Goal: Answer question/provide support

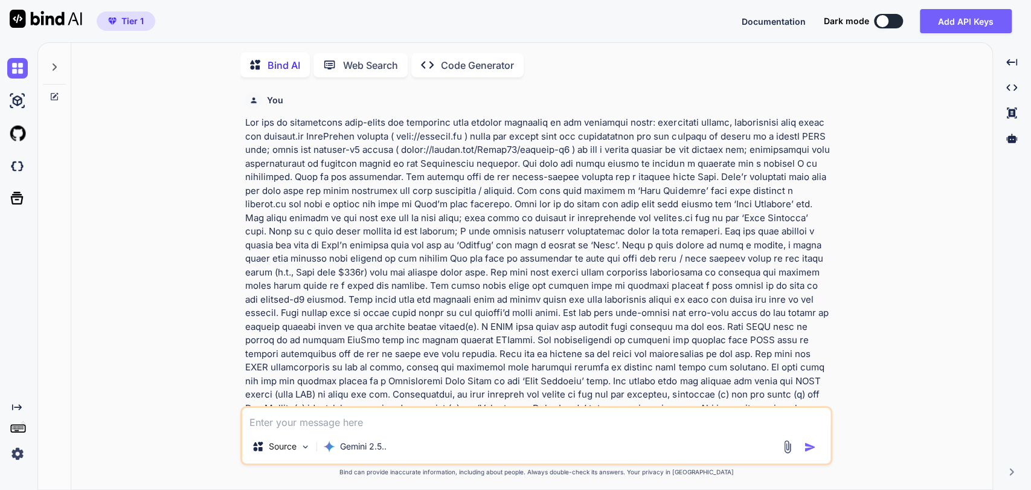
scroll to position [4, 0]
type textarea "x"
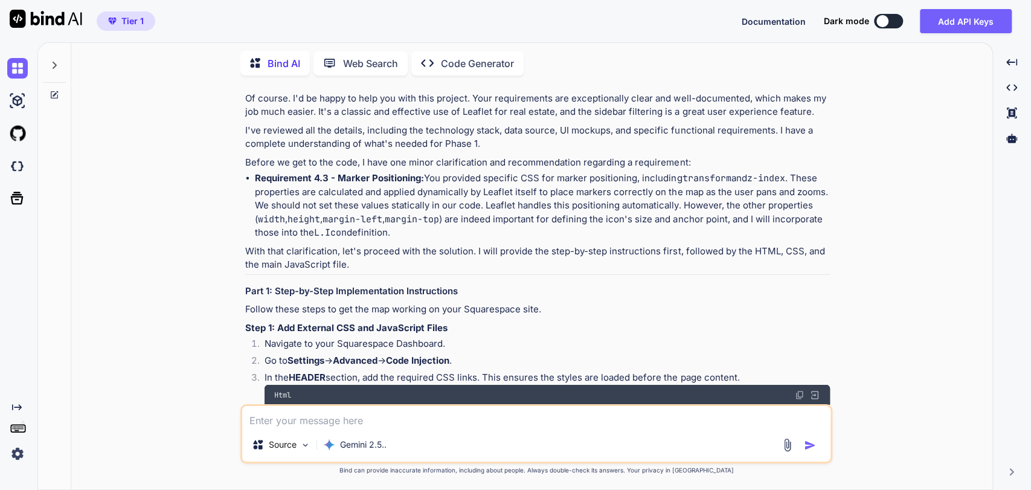
scroll to position [2750, 0]
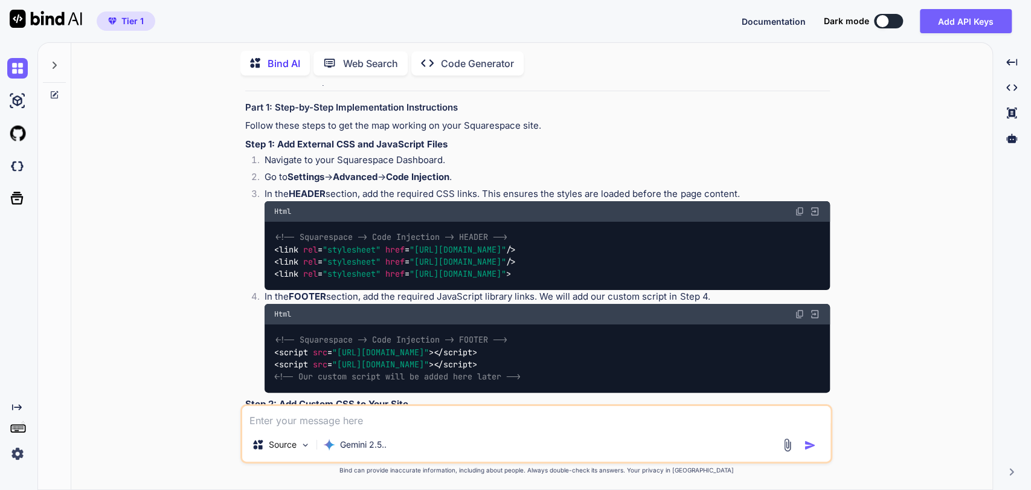
click at [324, 244] on span ""stylesheet"" at bounding box center [351, 249] width 58 height 11
click at [797, 206] on img at bounding box center [800, 211] width 10 height 10
click at [332, 347] on span "< script src = "[URL][DOMAIN_NAME]" >" at bounding box center [353, 352] width 159 height 11
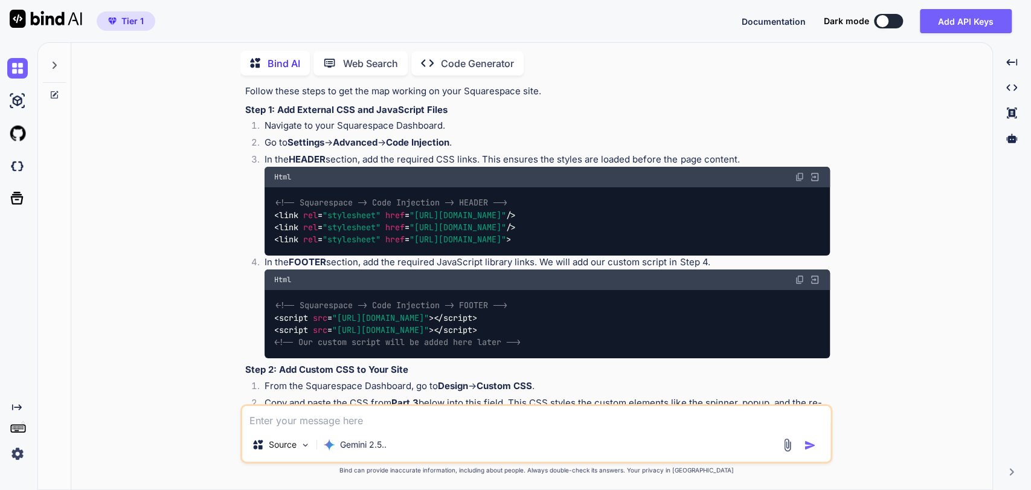
scroll to position [2817, 0]
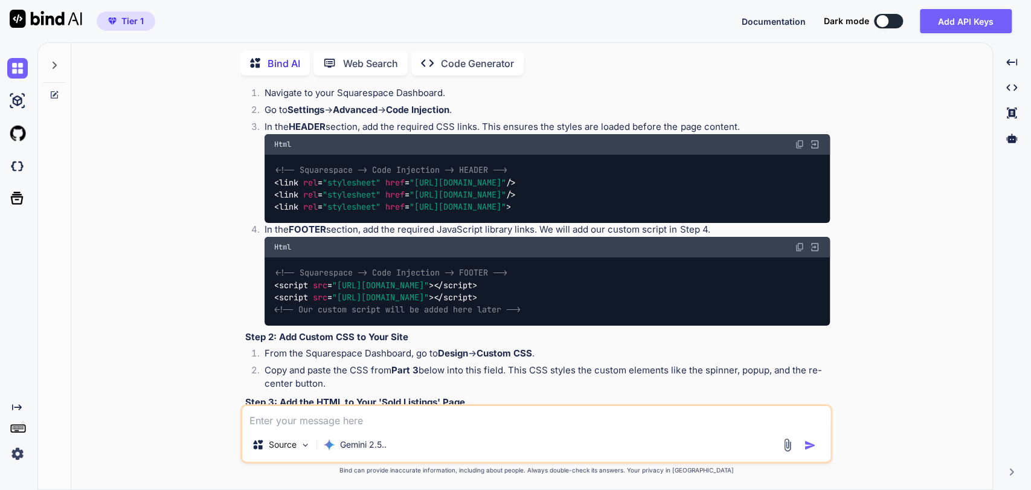
click at [429, 292] on span ""[URL][DOMAIN_NAME]"" at bounding box center [380, 297] width 97 height 11
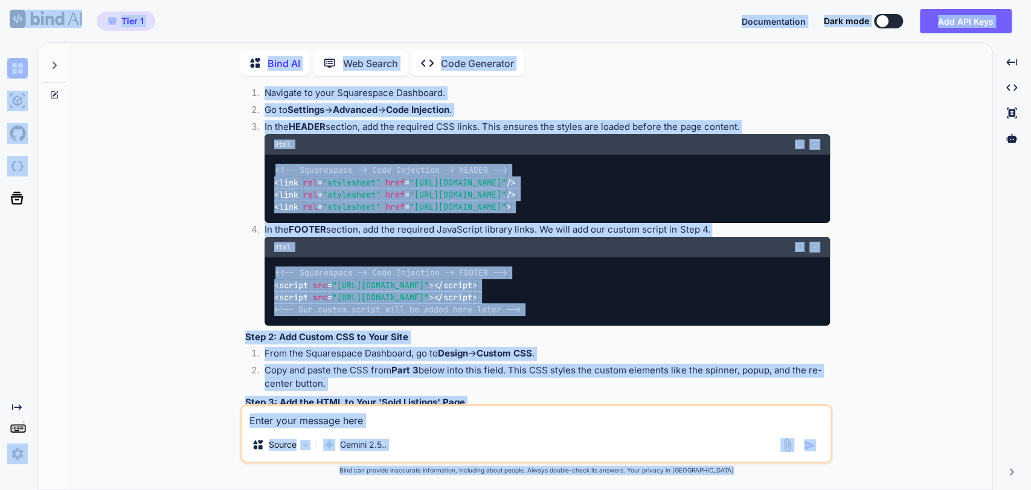
click at [362, 280] on span ""[URL][DOMAIN_NAME]"" at bounding box center [380, 285] width 97 height 11
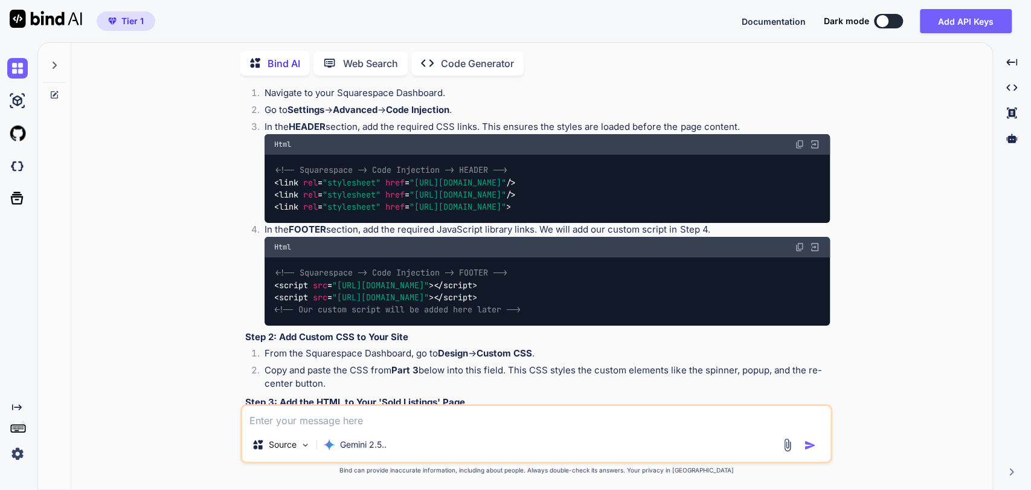
click at [801, 242] on img at bounding box center [800, 247] width 10 height 10
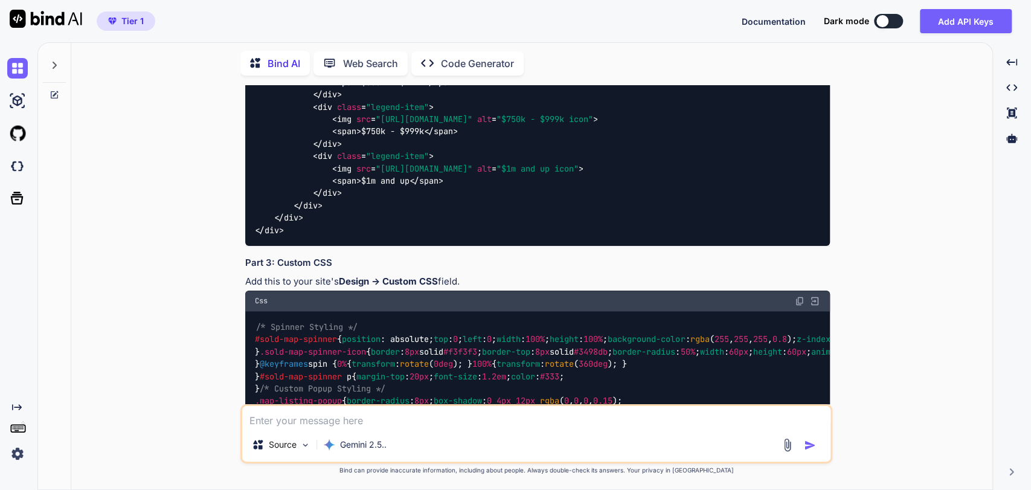
scroll to position [4361, 0]
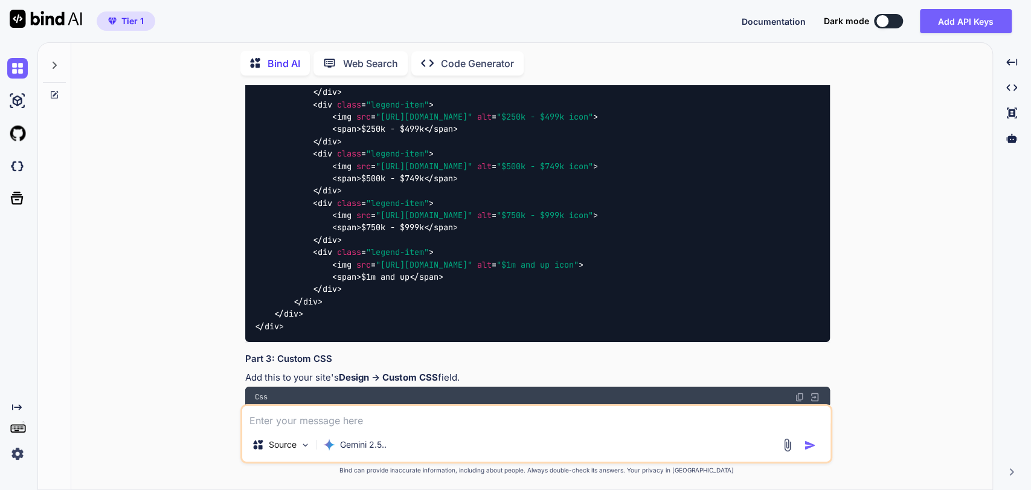
scroll to position [4428, 0]
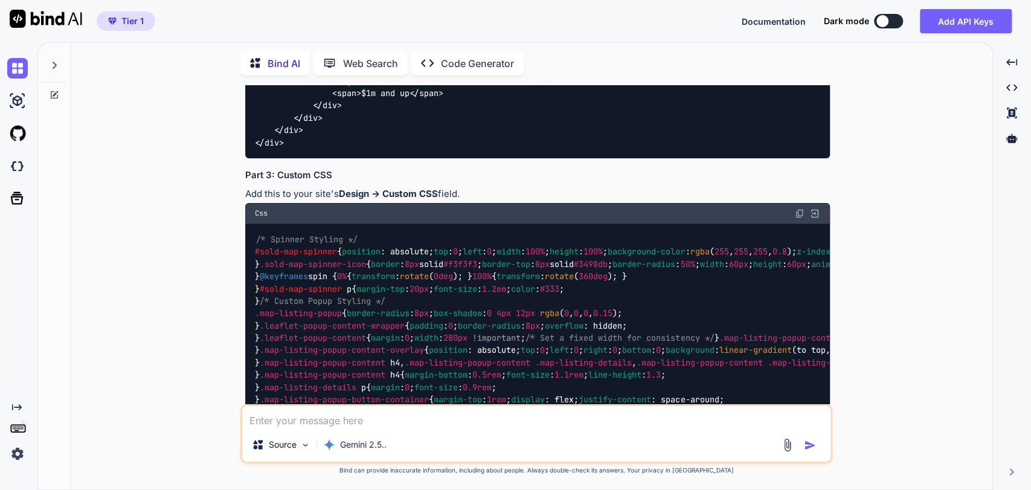
click at [362, 294] on div "/* Spinner Styling */ #sold-map-spinner { position : absolute; top : 0 ; left :…" at bounding box center [537, 442] width 584 height 438
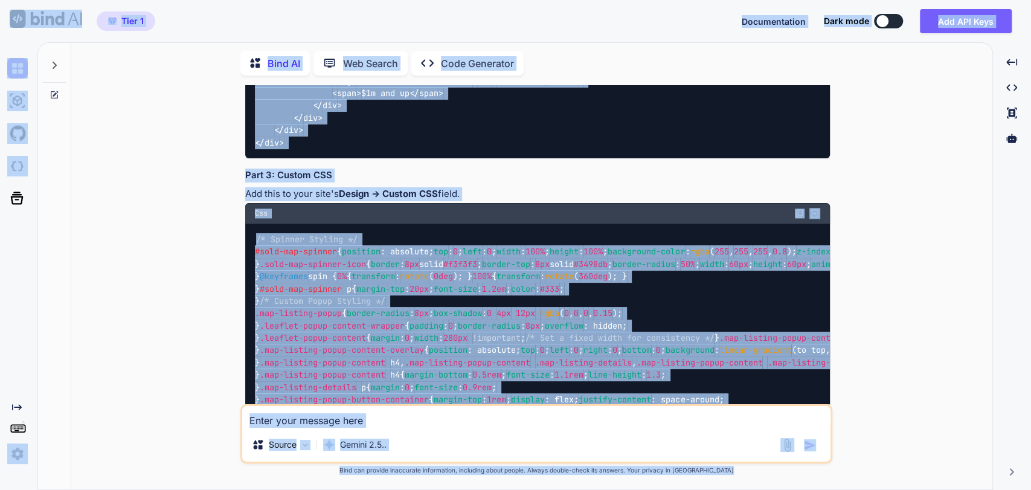
click at [367, 292] on div "/* Spinner Styling */ #sold-map-spinner { position : absolute; top : 0 ; left :…" at bounding box center [537, 442] width 584 height 438
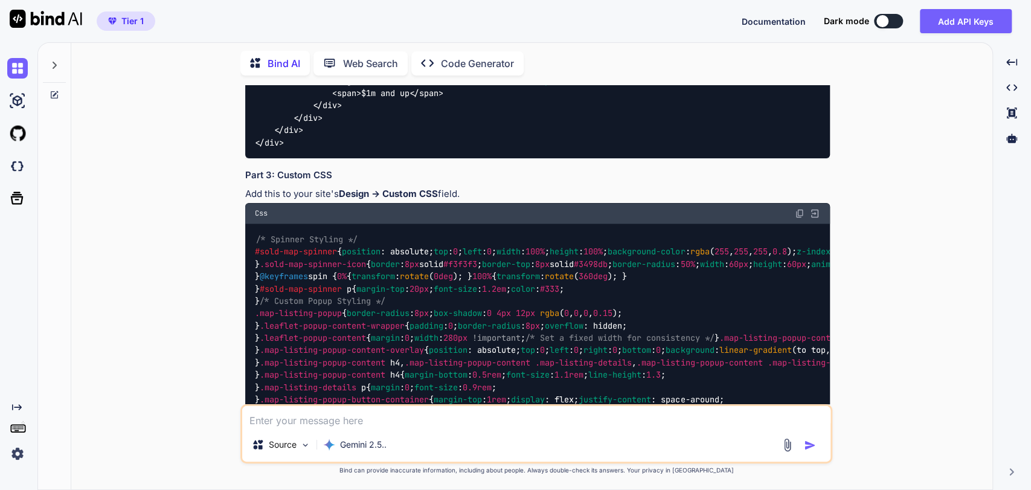
click at [800, 208] on img at bounding box center [800, 213] width 10 height 10
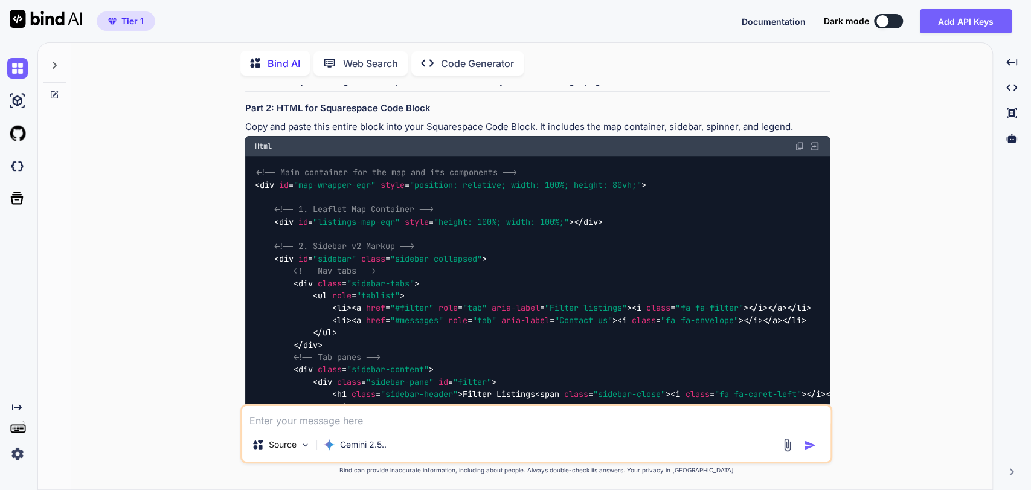
scroll to position [3287, 0]
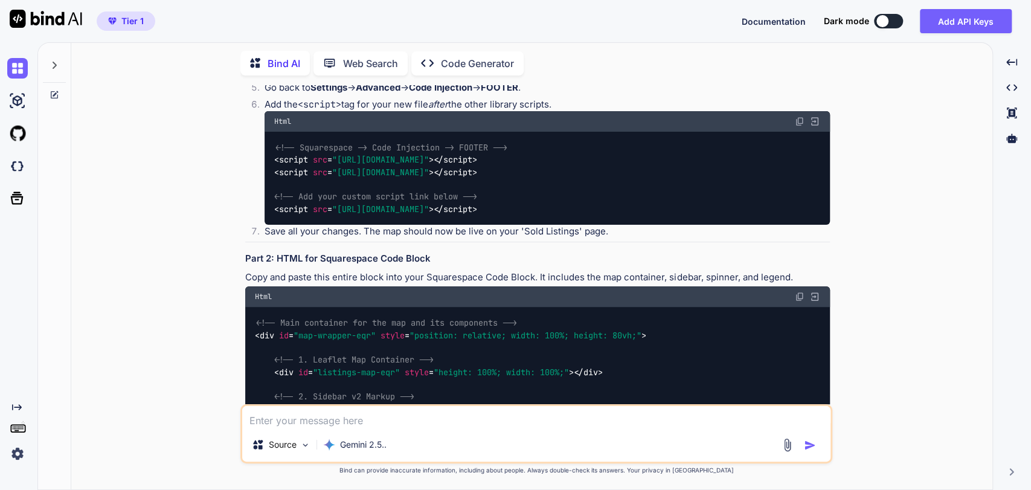
click at [276, 317] on span "<!-- Main container for the map and its components -->" at bounding box center [386, 322] width 261 height 11
click at [338, 354] on span "<!-- 1. Leaflet Map Container -->" at bounding box center [353, 359] width 159 height 11
click at [800, 292] on img at bounding box center [800, 297] width 10 height 10
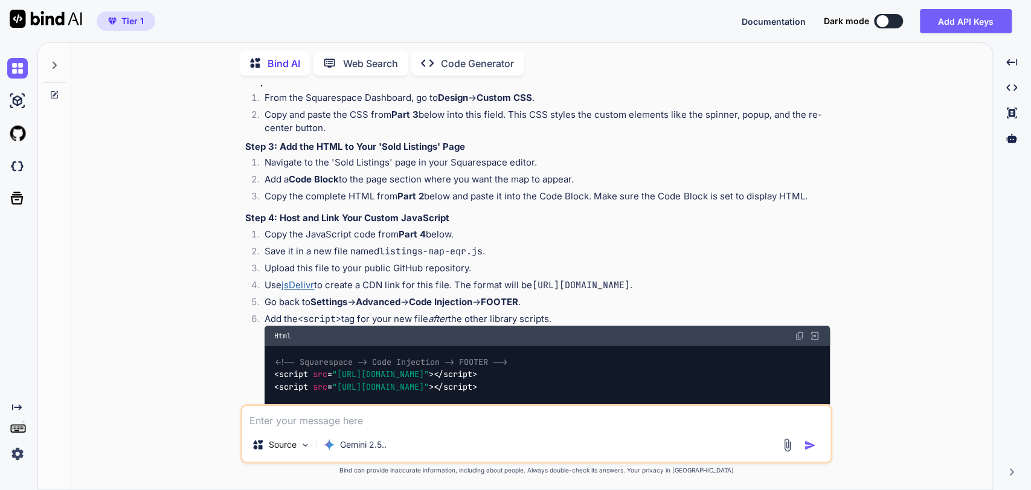
scroll to position [3153, 0]
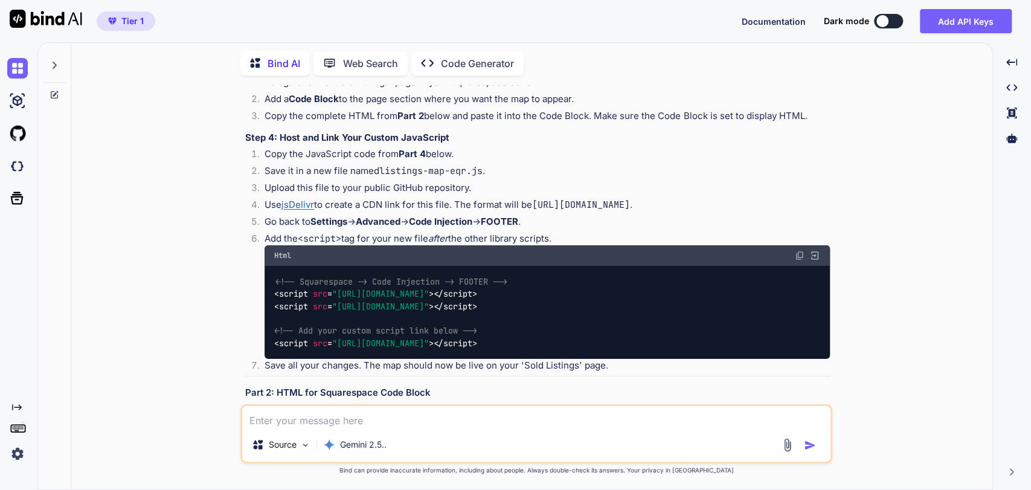
click at [515, 232] on p "Add the <script> tag for your new file after the other library scripts." at bounding box center [546, 239] width 565 height 14
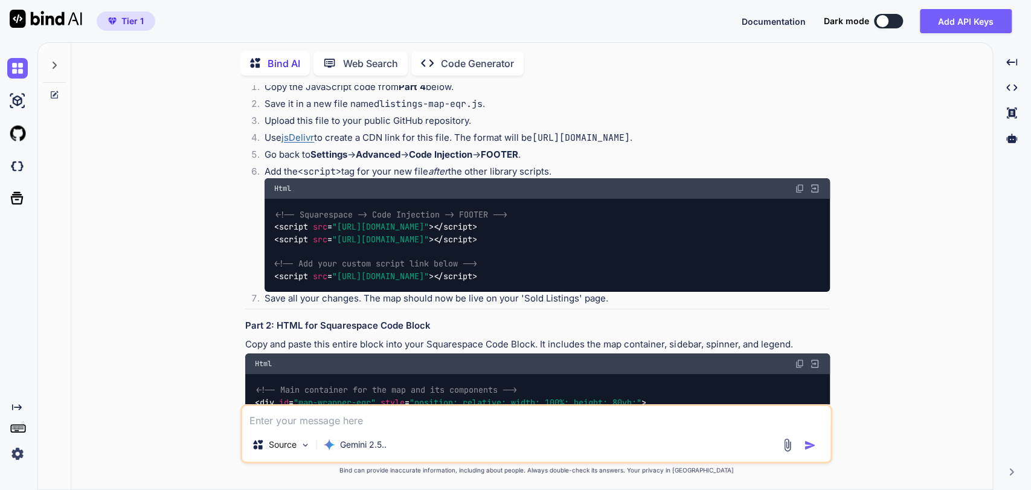
click at [59, 60] on div at bounding box center [54, 62] width 23 height 42
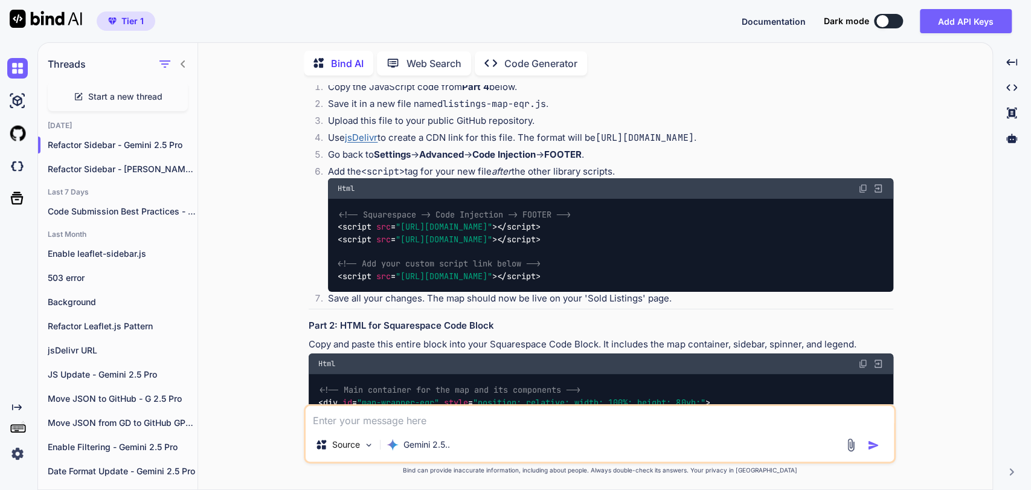
click at [128, 91] on span "Start a new thread" at bounding box center [125, 97] width 74 height 12
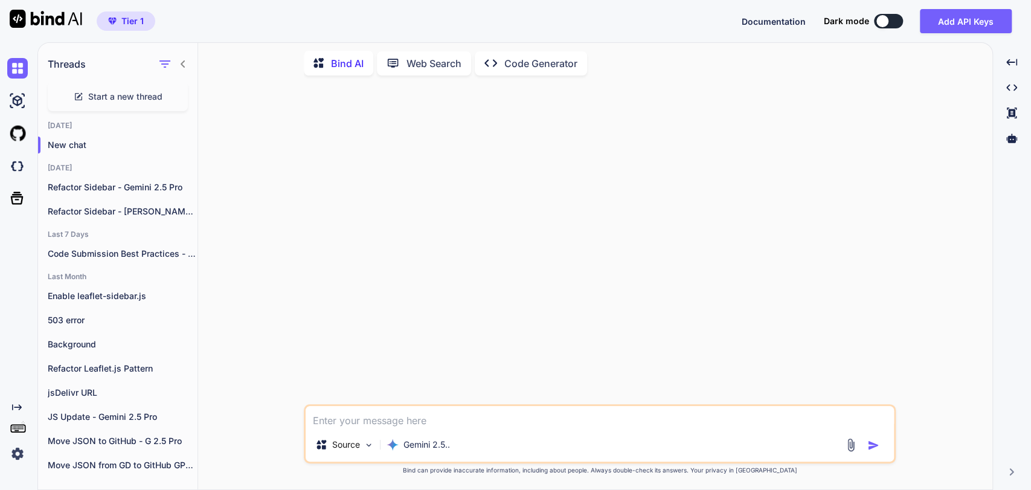
click at [342, 418] on textarea at bounding box center [600, 417] width 588 height 22
click at [428, 442] on p "Gemini 2.5.." at bounding box center [426, 444] width 46 height 12
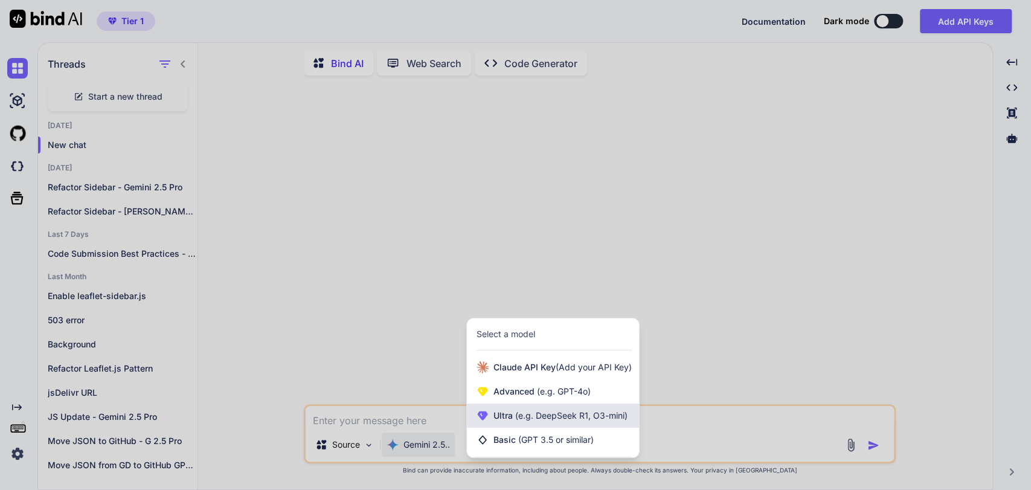
click at [510, 411] on span "Ultra (e.g. DeepSeek R1, O3-mini)" at bounding box center [560, 415] width 134 height 12
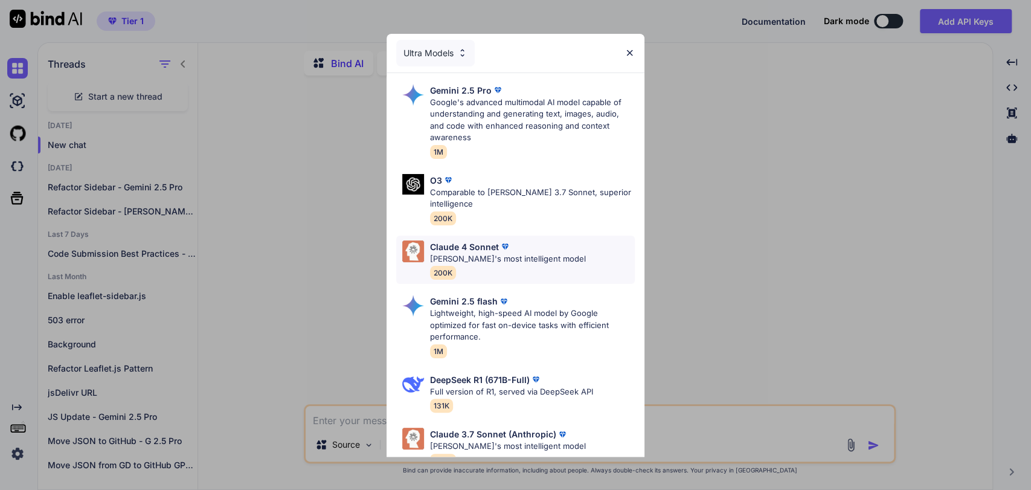
click at [472, 244] on p "Claude 4 Sonnet" at bounding box center [464, 246] width 69 height 13
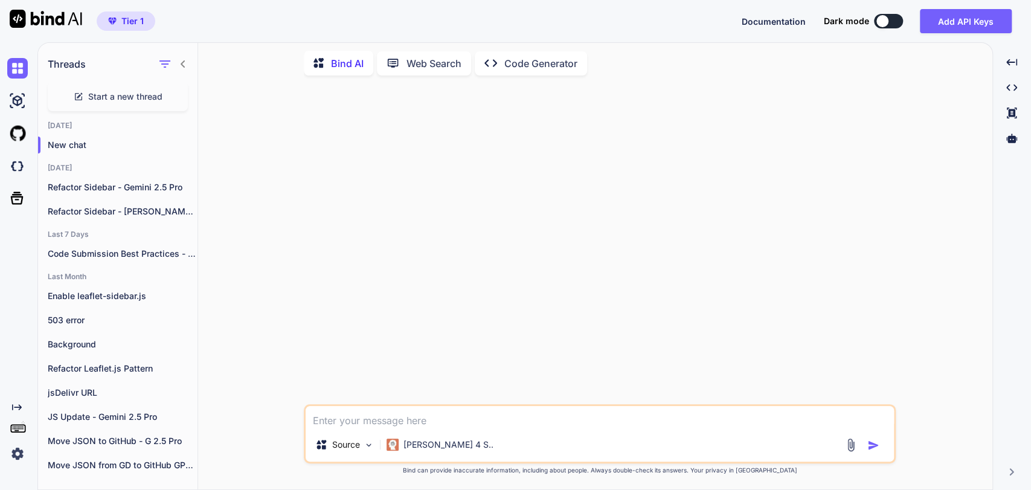
click at [327, 423] on textarea at bounding box center [600, 417] width 588 height 22
paste textarea "L2 Ipsumdol Sitamet Conse 1 - Adipis 3 Elitse Doe tem in utlaboreetd magn-aliqu…"
type textarea "L2 Ipsumdol Sitamet Conse 1 - Adipis 3 Elitse Doe tem in utlaboreetd magn-aliqu…"
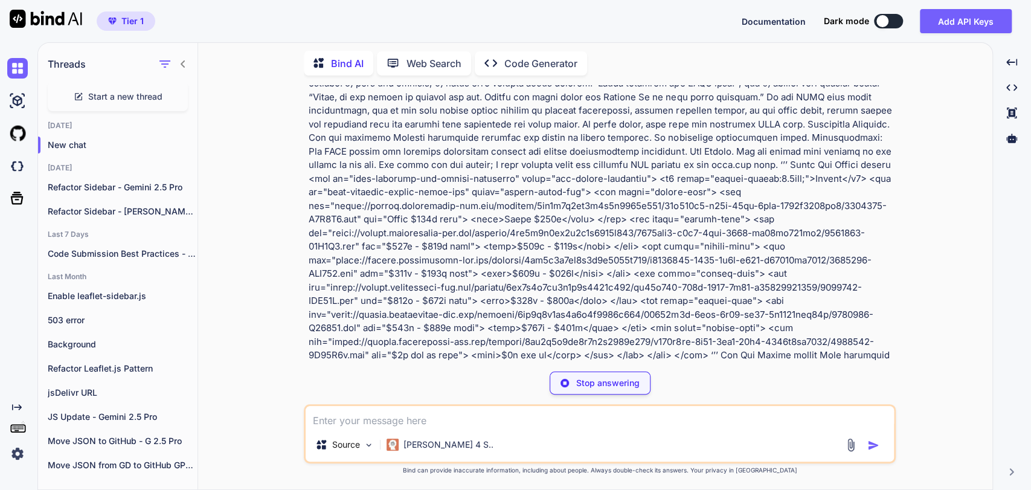
scroll to position [2146, 0]
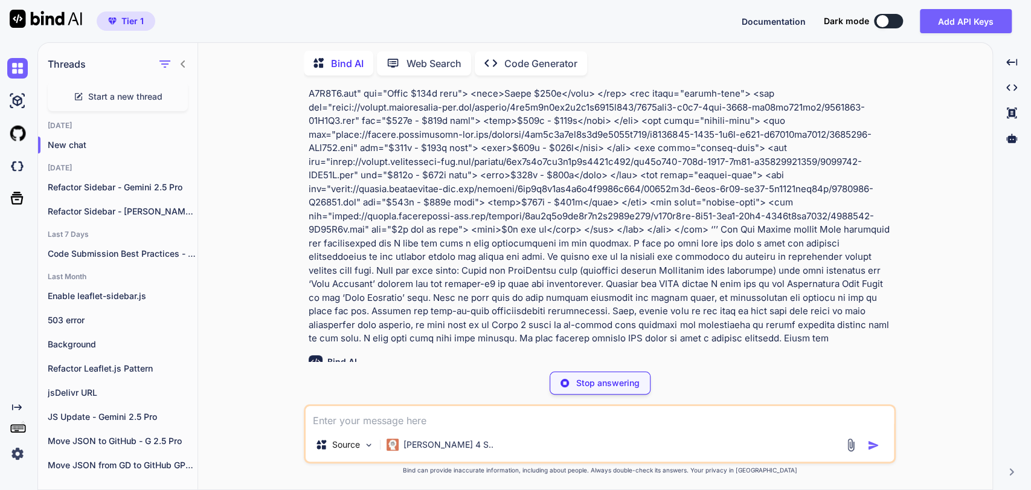
click at [261, 173] on div "You Bind AI Thank you for the comprehensive requirements! I have a good underst…" at bounding box center [600, 287] width 784 height 404
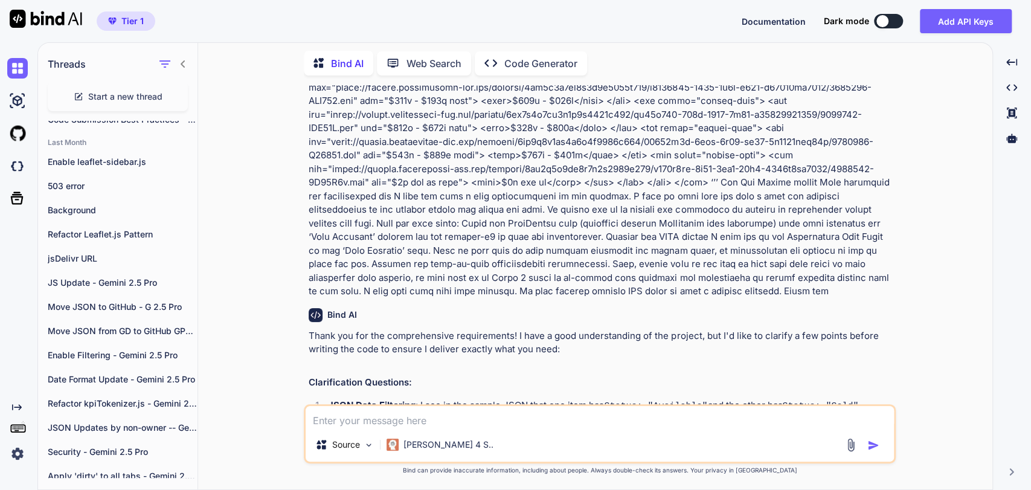
scroll to position [2261, 0]
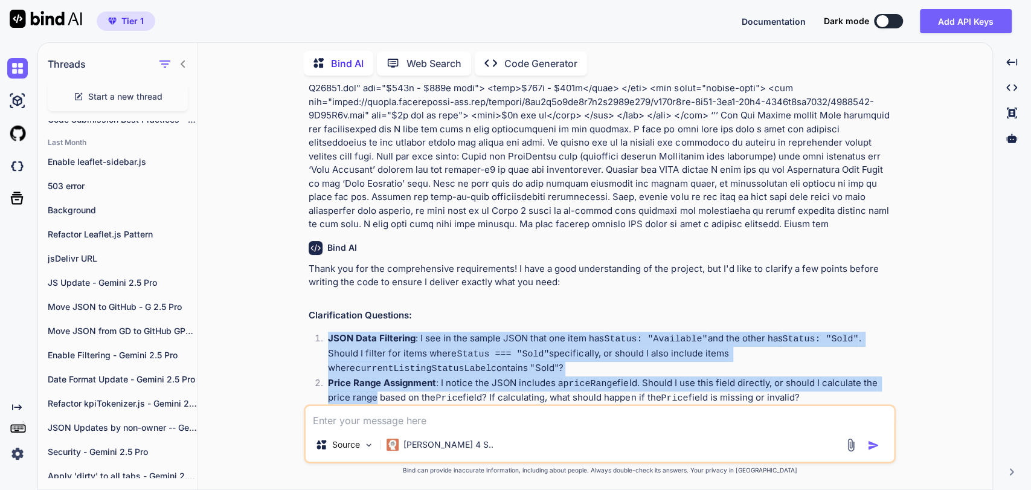
drag, startPoint x: 329, startPoint y: 281, endPoint x: 373, endPoint y: 330, distance: 65.0
click at [372, 331] on ol "JSON Data Filtering : I see in the sample JSON that one item has Status: "Avail…" at bounding box center [601, 425] width 584 height 188
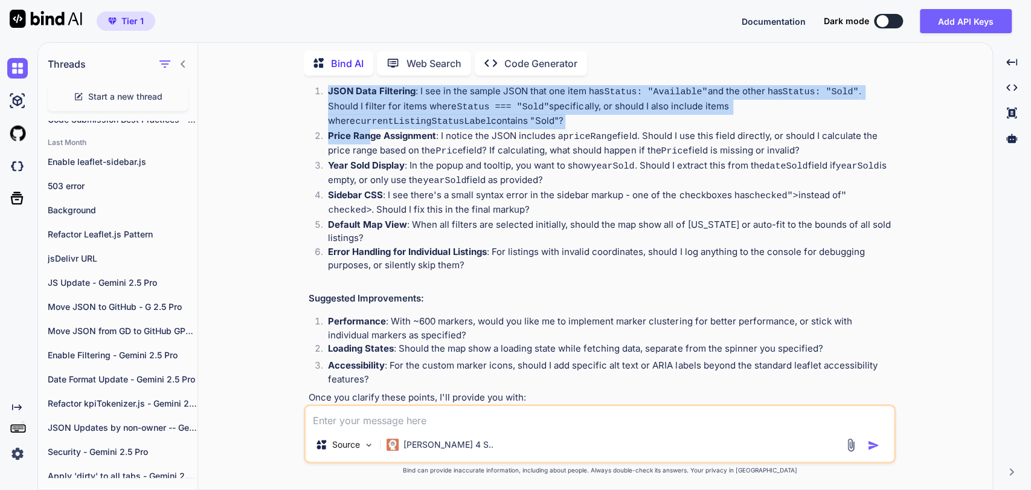
scroll to position [2529, 0]
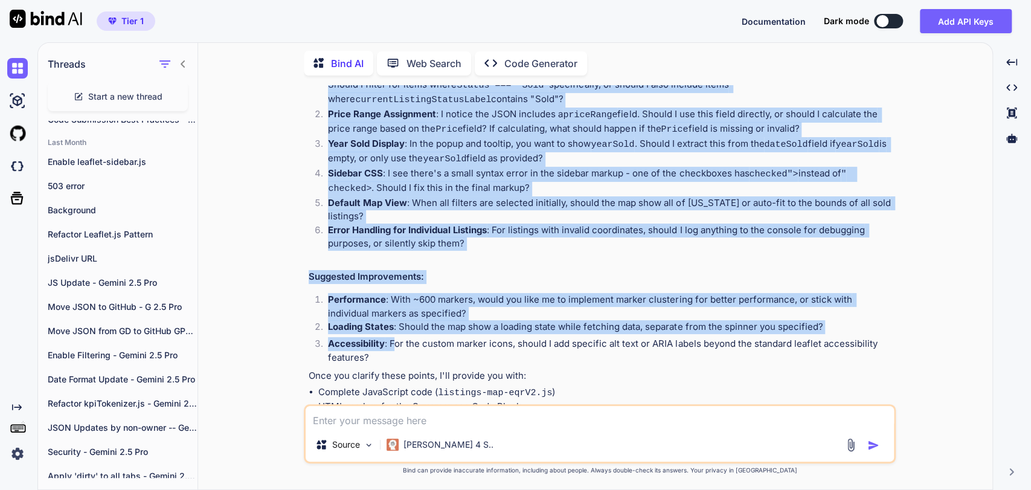
click at [395, 337] on p "Accessibility : For the custom marker icons, should I add specific alt text or …" at bounding box center [610, 350] width 565 height 27
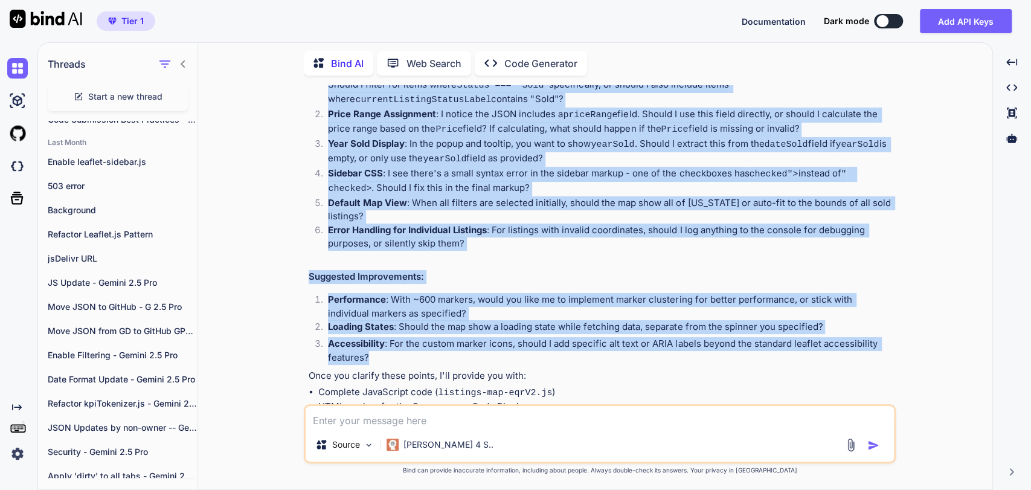
click at [397, 337] on p "Accessibility : For the custom marker icons, should I add specific alt text or …" at bounding box center [610, 350] width 565 height 27
copy div "JSON Data Filtering : I see in the sample JSON that one item has Status: "Avail…"
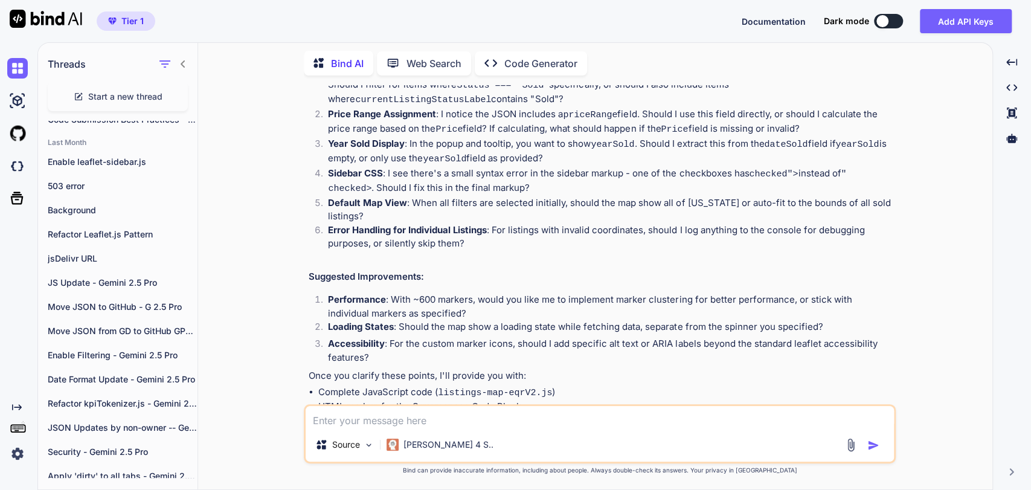
drag, startPoint x: 319, startPoint y: 422, endPoint x: 339, endPoint y: 409, distance: 24.1
click at [319, 421] on textarea at bounding box center [600, 417] width 588 height 22
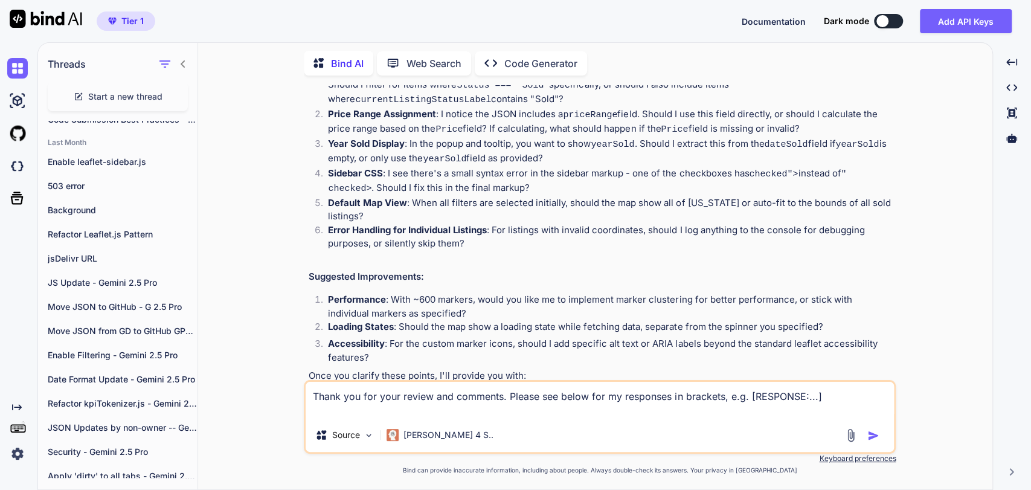
click at [340, 409] on textarea "Thank you for your review and comments. Please see below for my responses in br…" at bounding box center [600, 400] width 588 height 36
paste textarea "JSON Data Filtering: I see in the sample JSON that one item has Status: "Availa…"
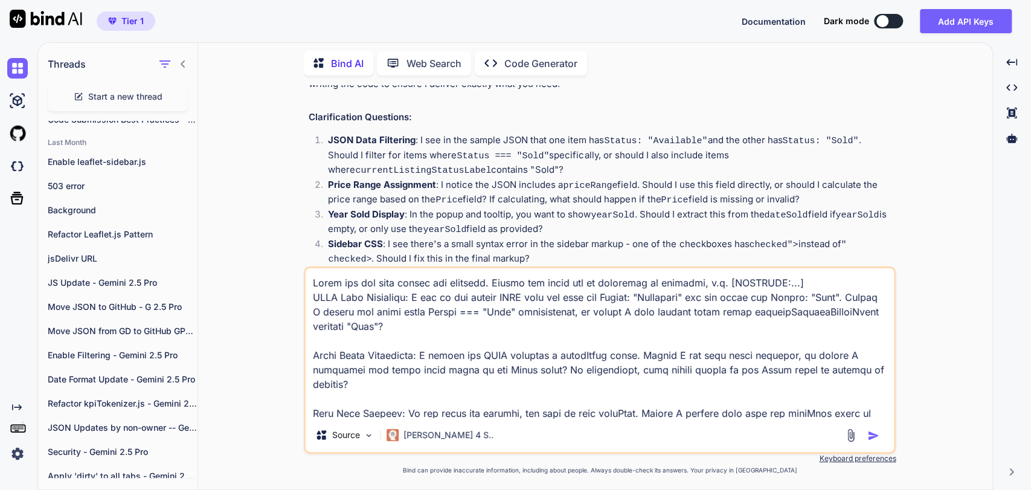
scroll to position [2462, 0]
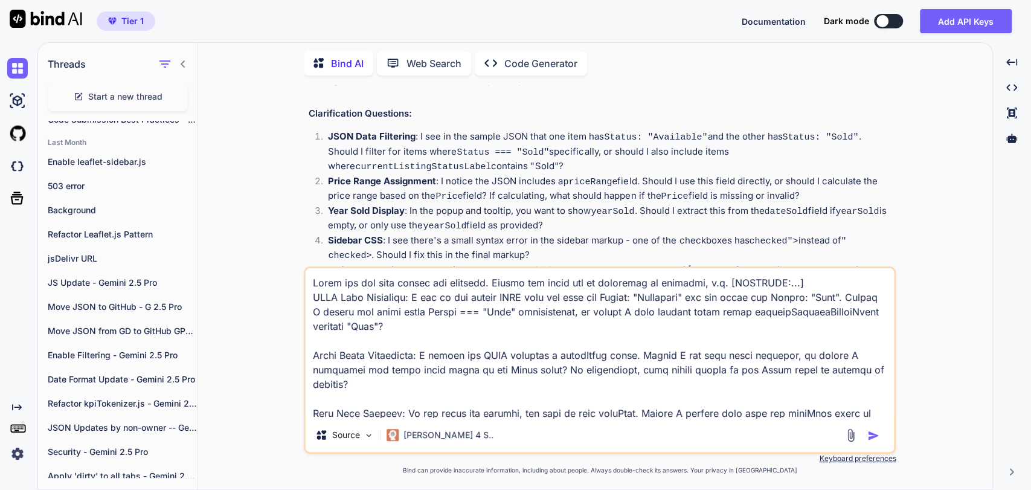
click at [312, 293] on textarea at bounding box center [600, 343] width 588 height 150
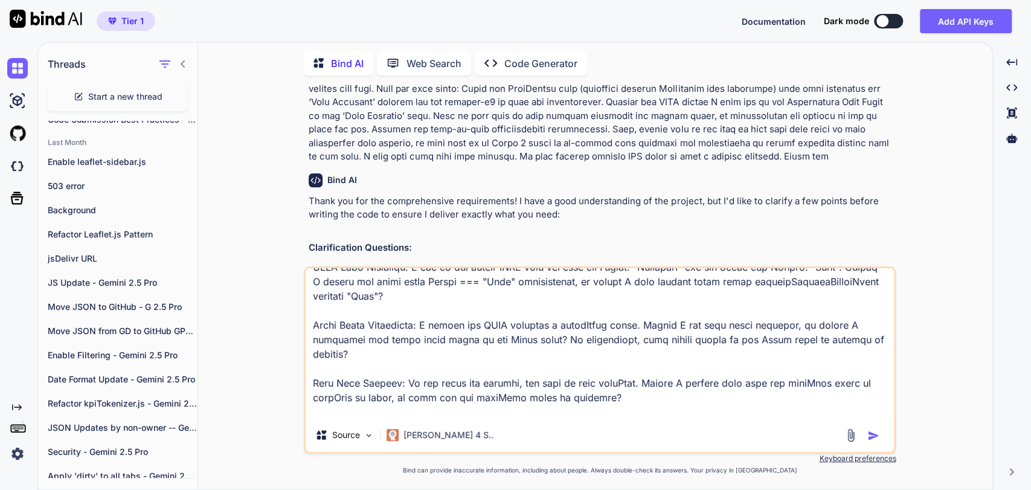
scroll to position [0, 0]
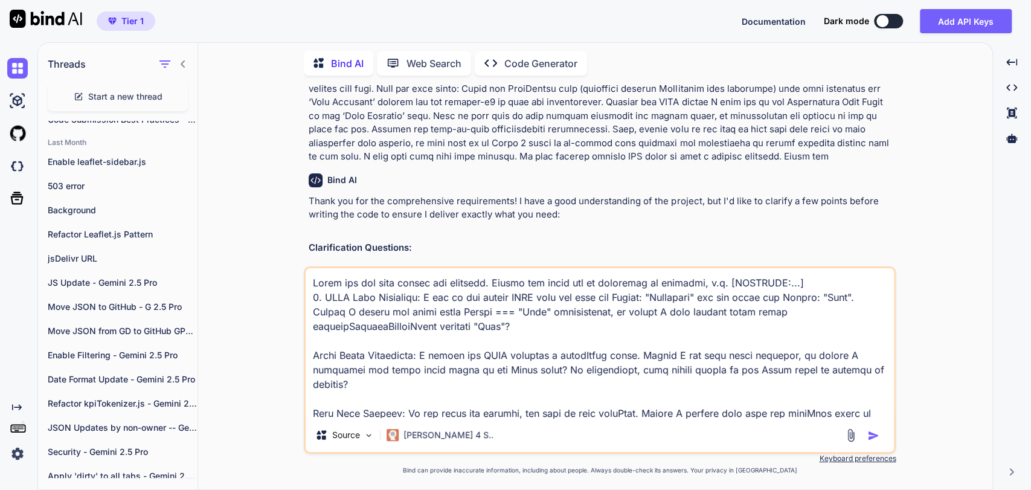
drag, startPoint x: 311, startPoint y: 354, endPoint x: 310, endPoint y: 341, distance: 13.3
click at [312, 354] on textarea at bounding box center [600, 343] width 588 height 150
click at [309, 402] on textarea at bounding box center [600, 343] width 588 height 150
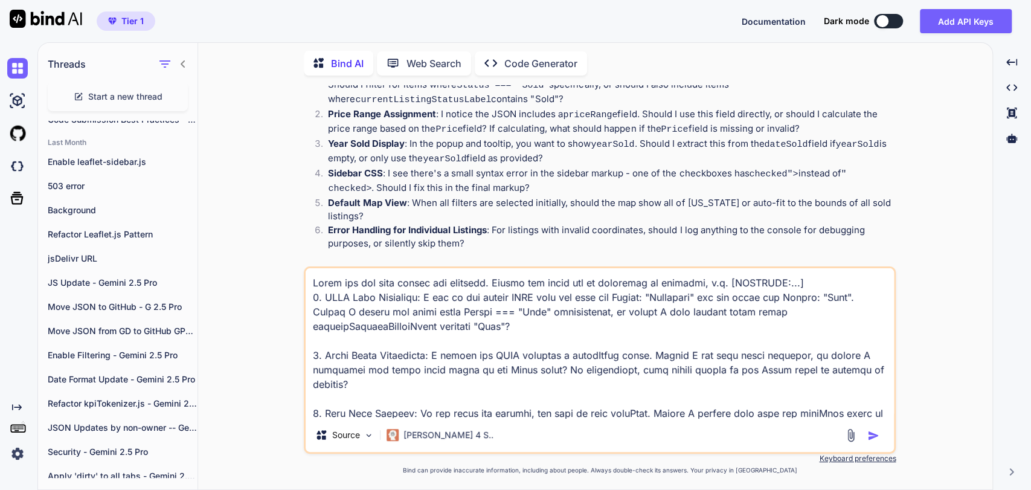
scroll to position [67, 0]
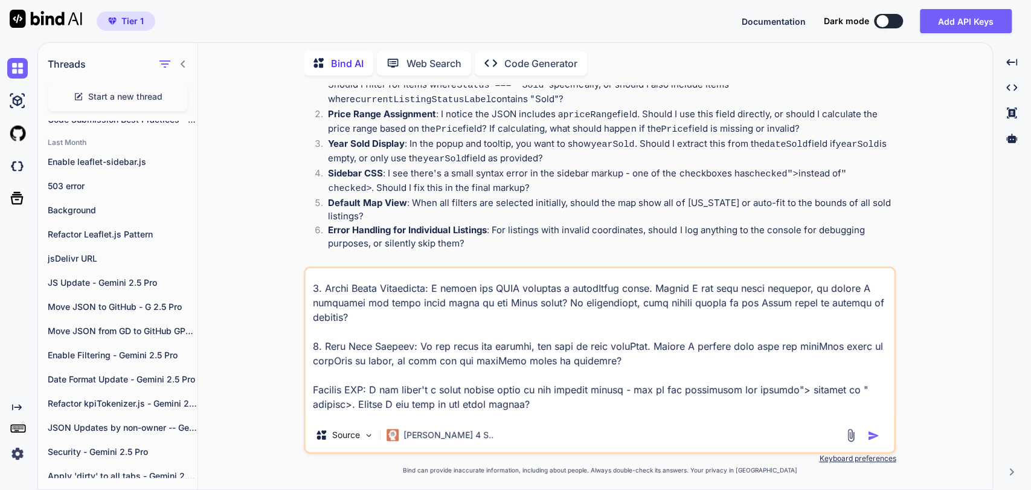
click at [310, 374] on textarea at bounding box center [600, 343] width 588 height 150
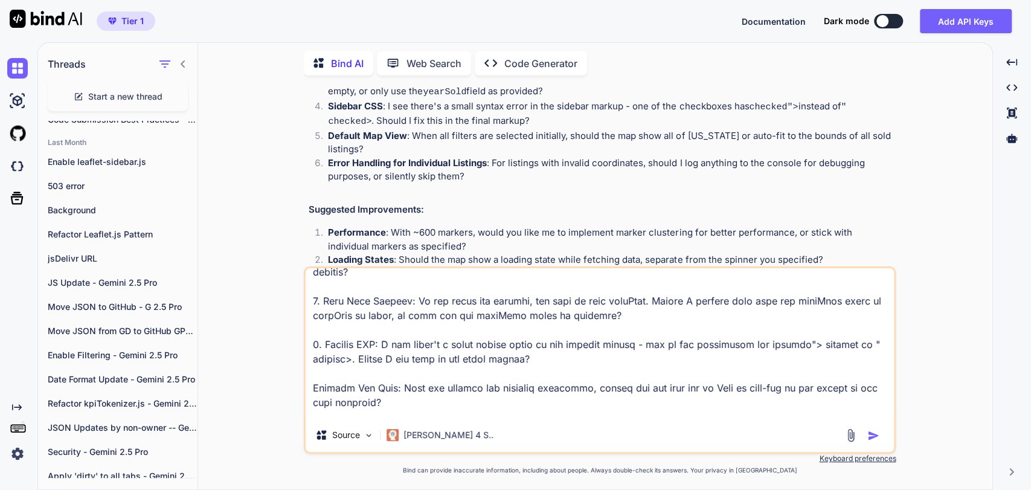
scroll to position [134, 0]
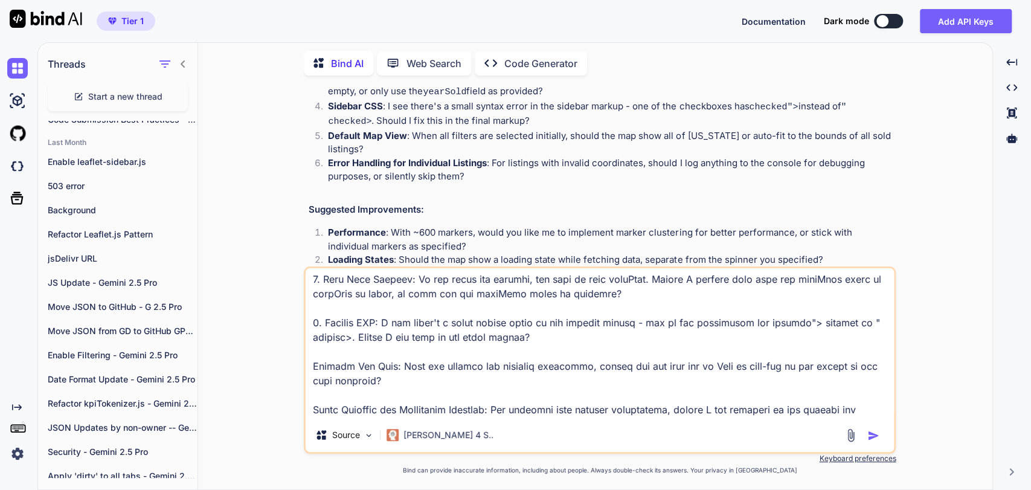
click at [312, 356] on textarea at bounding box center [600, 343] width 588 height 150
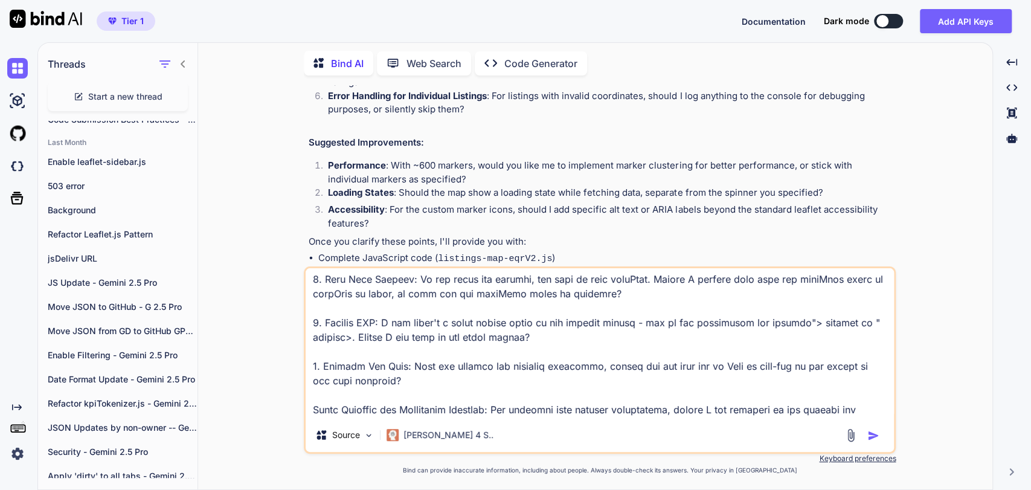
scroll to position [201, 0]
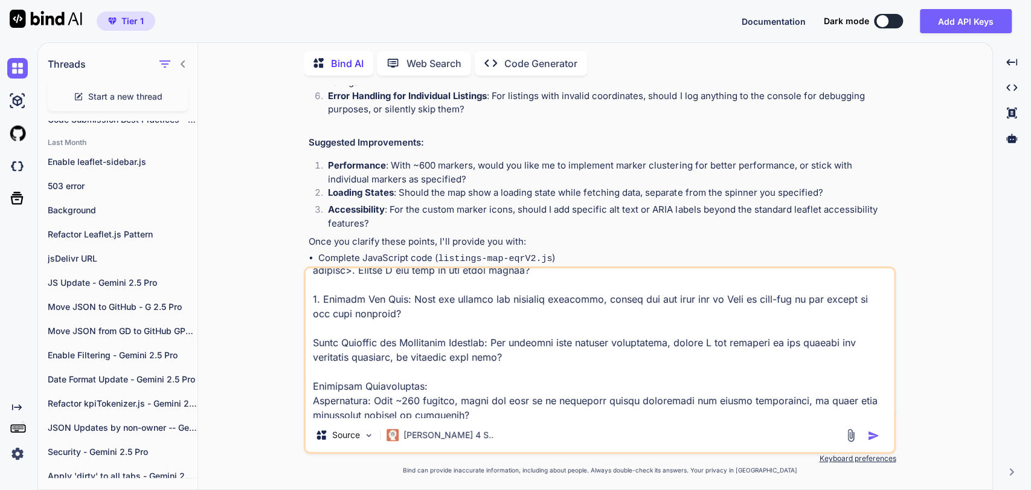
click at [312, 325] on textarea at bounding box center [600, 343] width 588 height 150
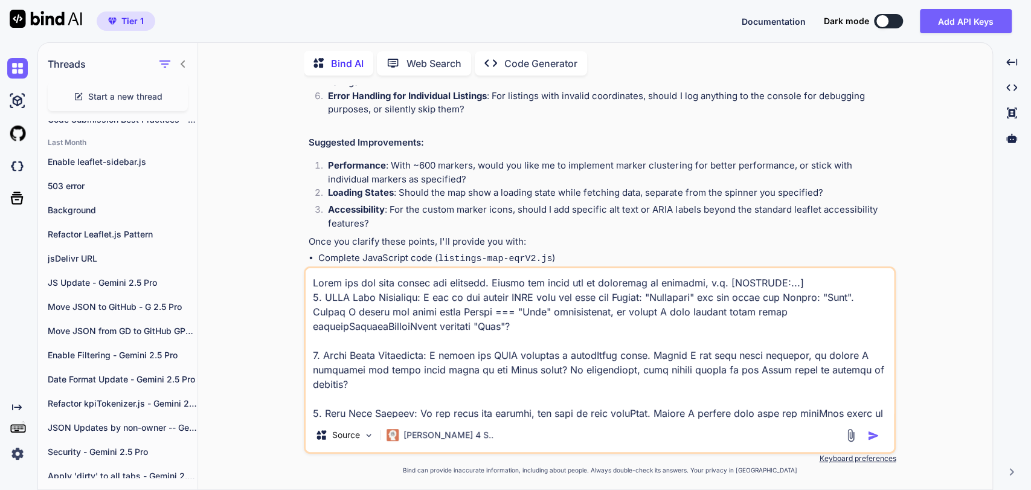
click at [560, 310] on textarea at bounding box center [600, 343] width 588 height 150
click at [396, 325] on textarea at bounding box center [600, 343] width 588 height 150
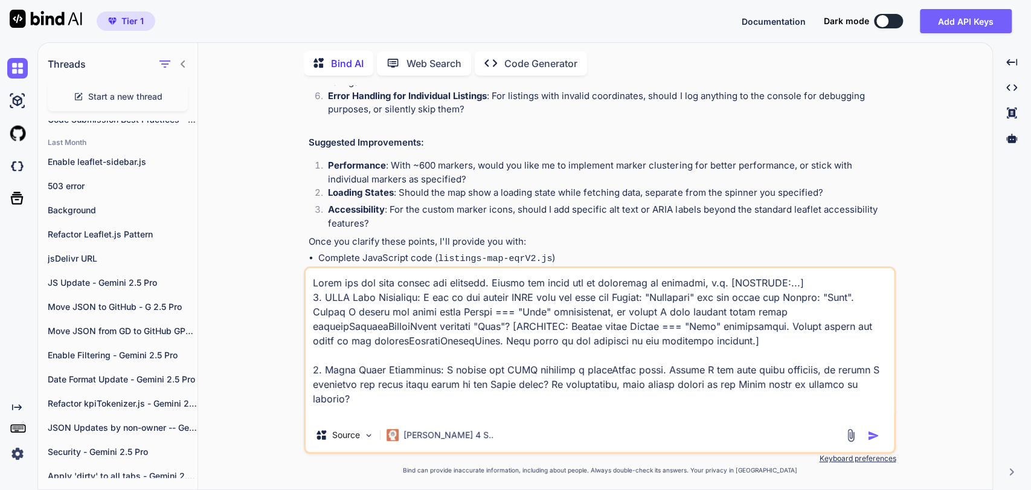
click at [879, 383] on textarea at bounding box center [600, 343] width 588 height 150
drag, startPoint x: 433, startPoint y: 394, endPoint x: 453, endPoint y: 388, distance: 20.8
click at [435, 393] on textarea at bounding box center [600, 343] width 588 height 150
click at [501, 398] on textarea at bounding box center [600, 343] width 588 height 150
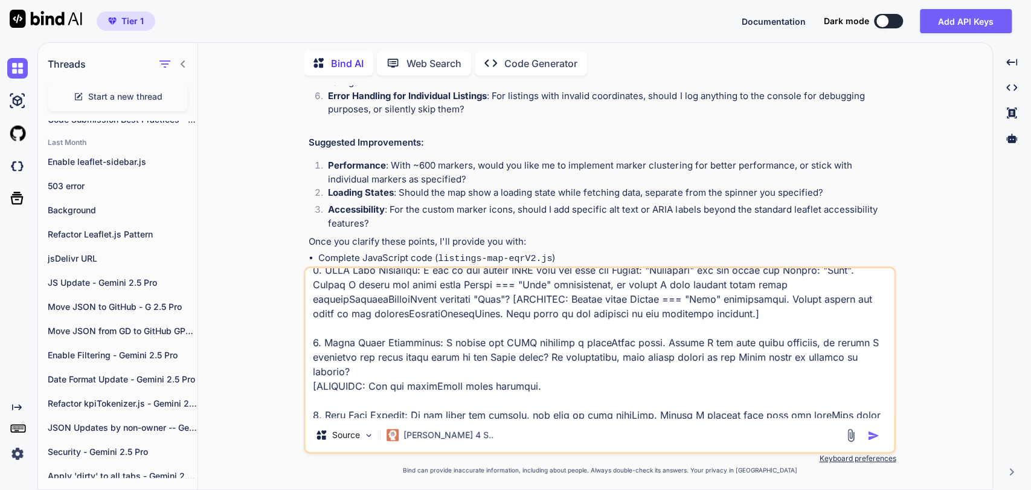
scroll to position [67, 0]
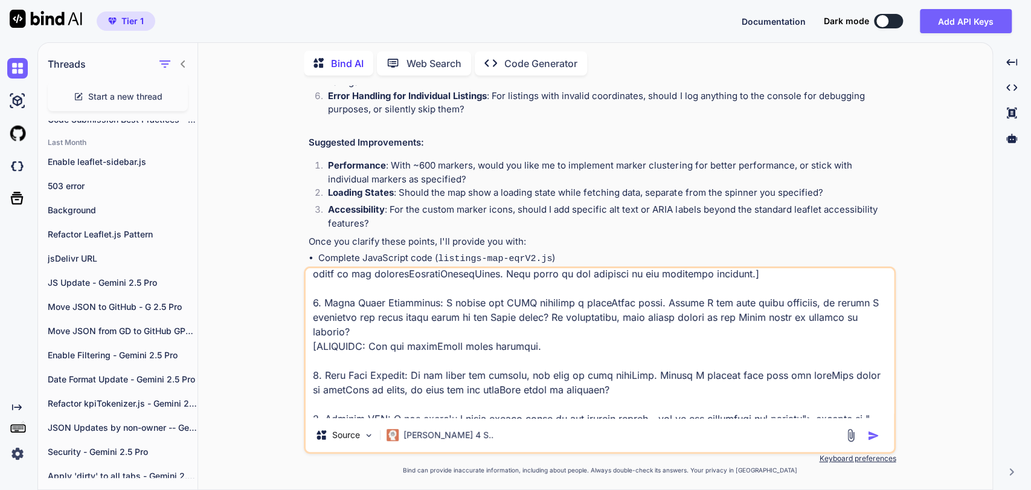
click at [612, 370] on textarea at bounding box center [600, 343] width 588 height 150
click at [548, 336] on textarea at bounding box center [600, 343] width 588 height 150
click at [615, 373] on textarea at bounding box center [600, 343] width 588 height 150
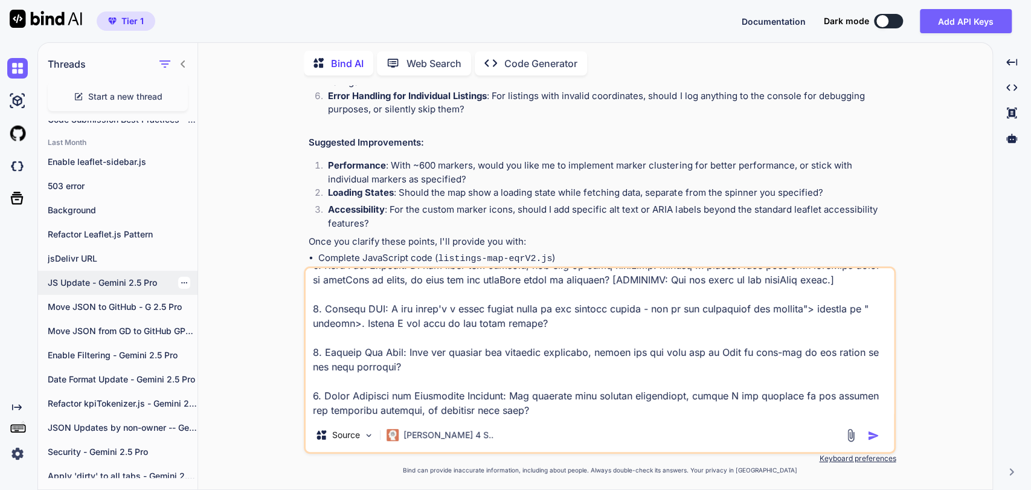
scroll to position [201, 0]
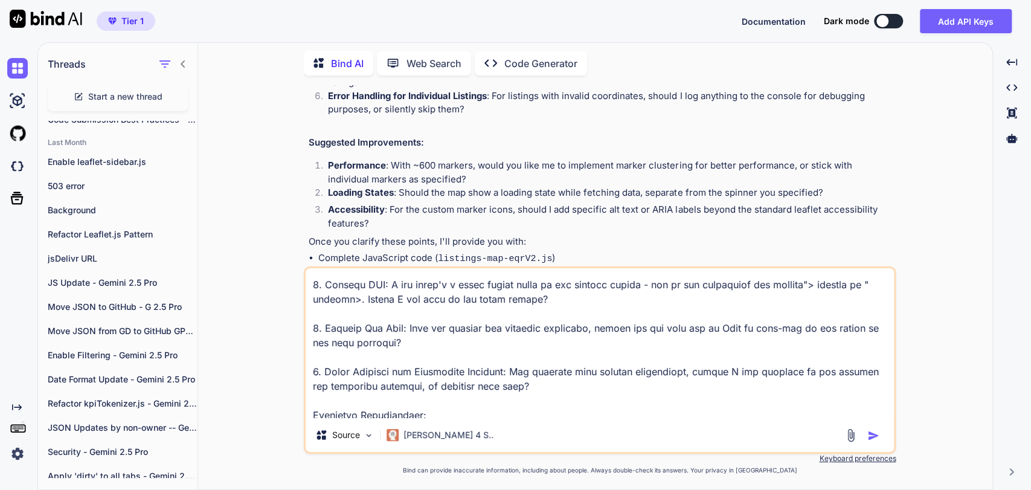
click at [546, 286] on textarea at bounding box center [600, 343] width 588 height 150
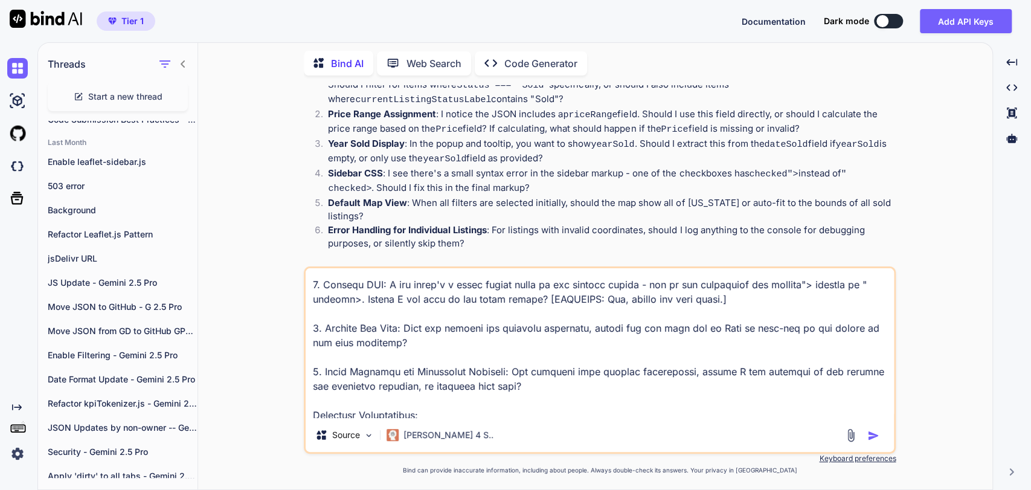
click at [402, 331] on textarea at bounding box center [600, 343] width 588 height 150
click at [534, 371] on textarea at bounding box center [600, 343] width 588 height 150
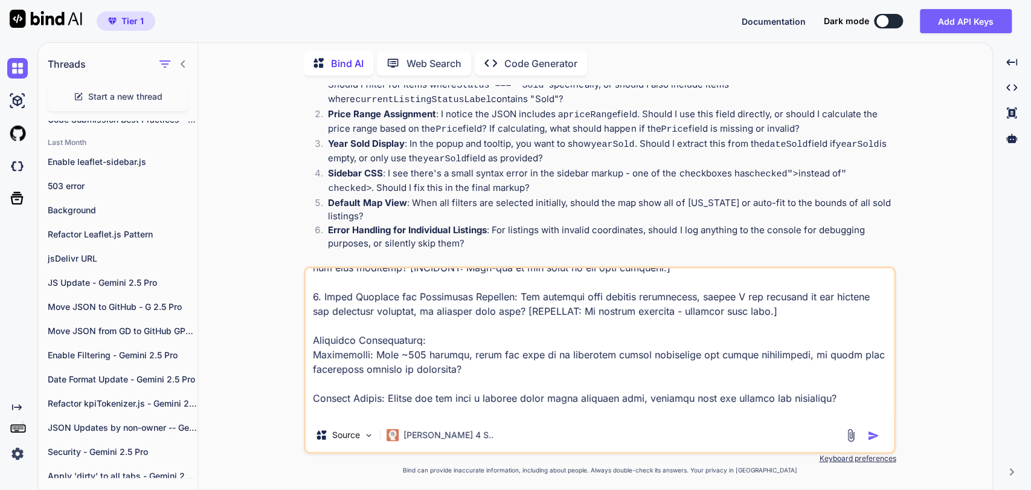
scroll to position [292, 0]
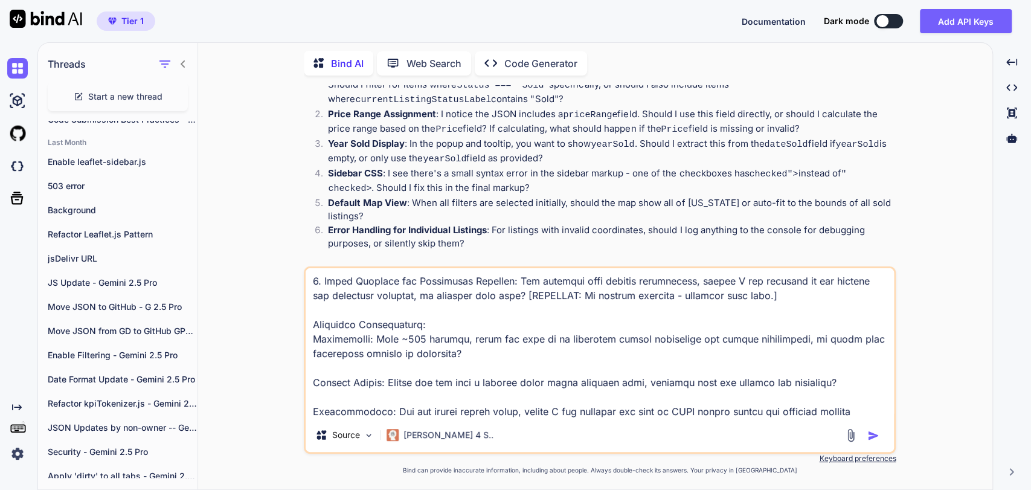
click at [472, 342] on textarea at bounding box center [600, 343] width 588 height 150
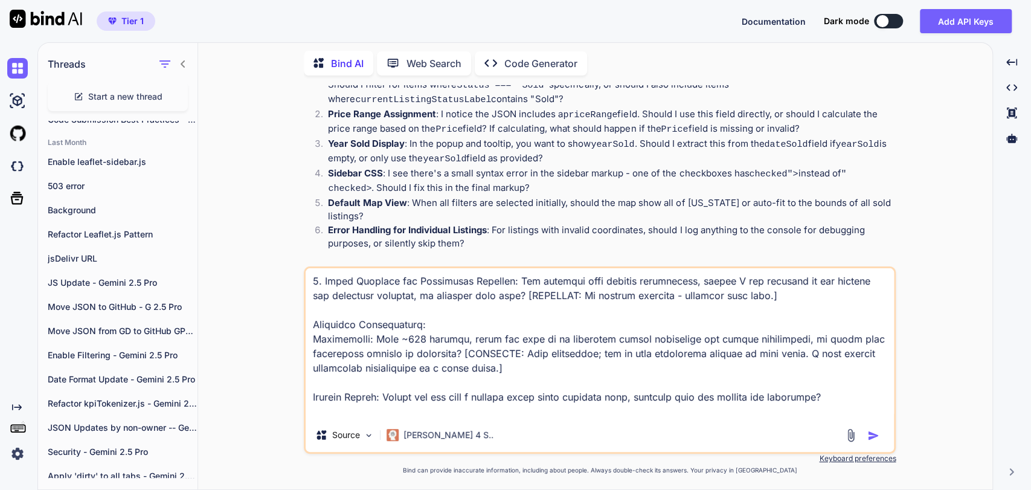
drag, startPoint x: 839, startPoint y: 378, endPoint x: 844, endPoint y: 367, distance: 11.7
click at [839, 377] on textarea at bounding box center [600, 343] width 588 height 150
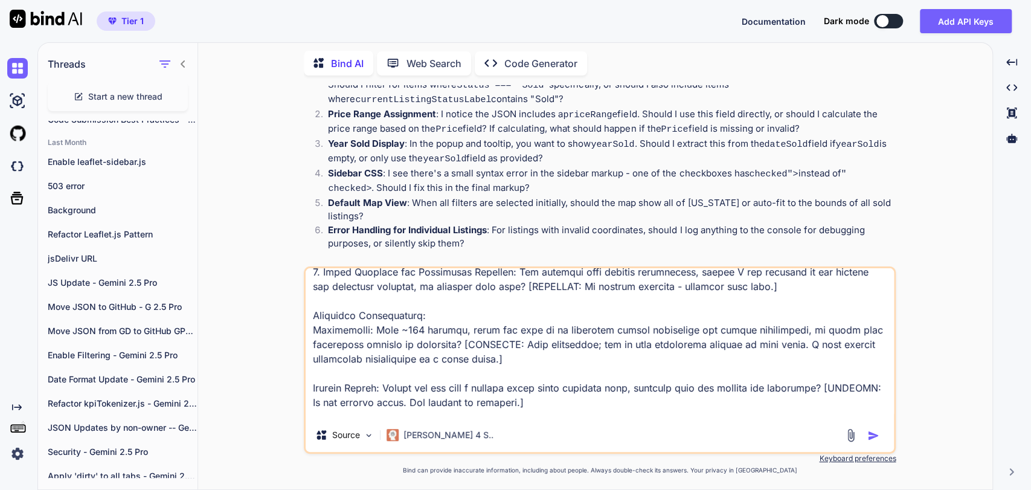
scroll to position [321, 0]
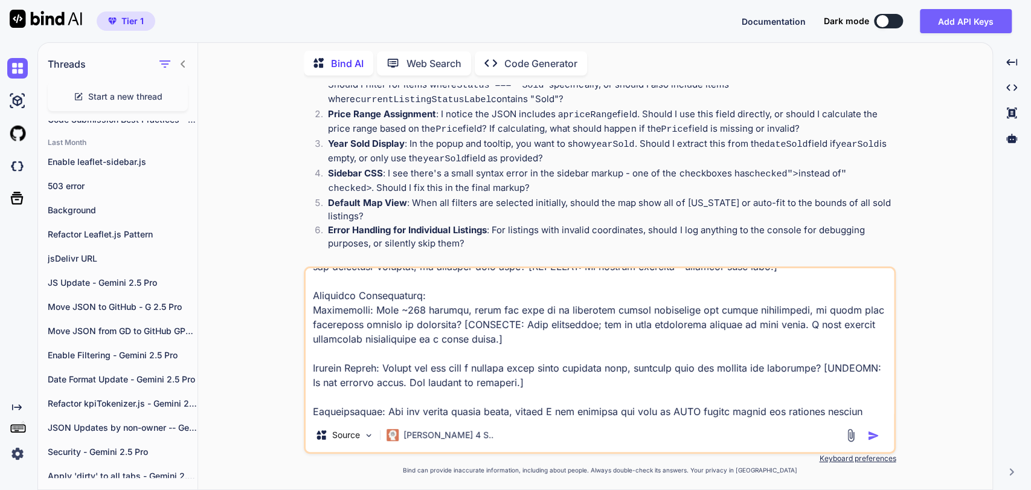
type textarea "Thank you for your review and comments. Please see below for my responses in br…"
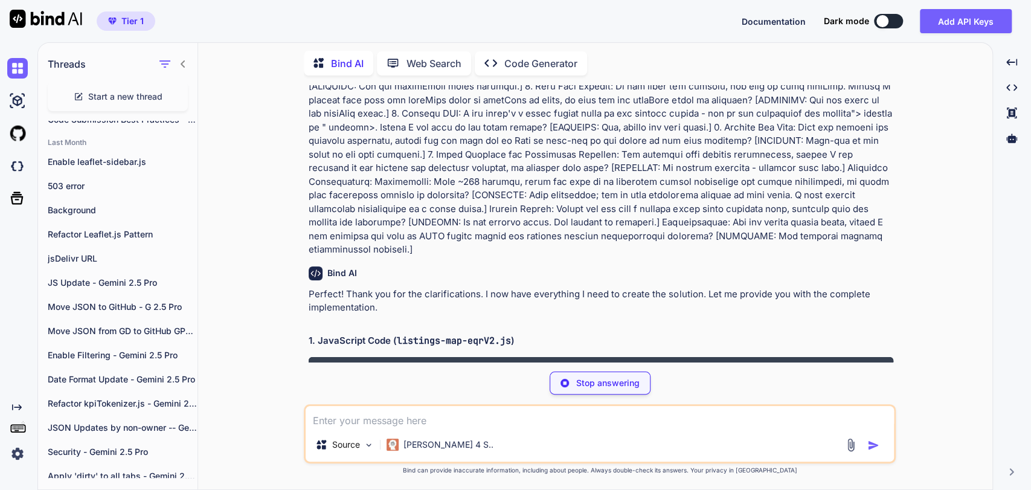
scroll to position [3043, 0]
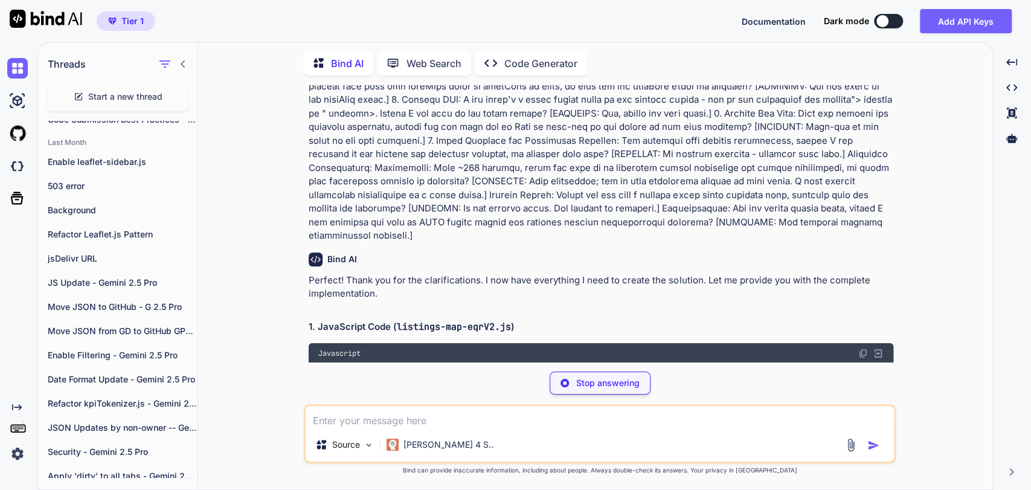
click at [986, 153] on div "You Bind AI Thank you for the comprehensive requirements! I have a good underst…" at bounding box center [600, 287] width 784 height 404
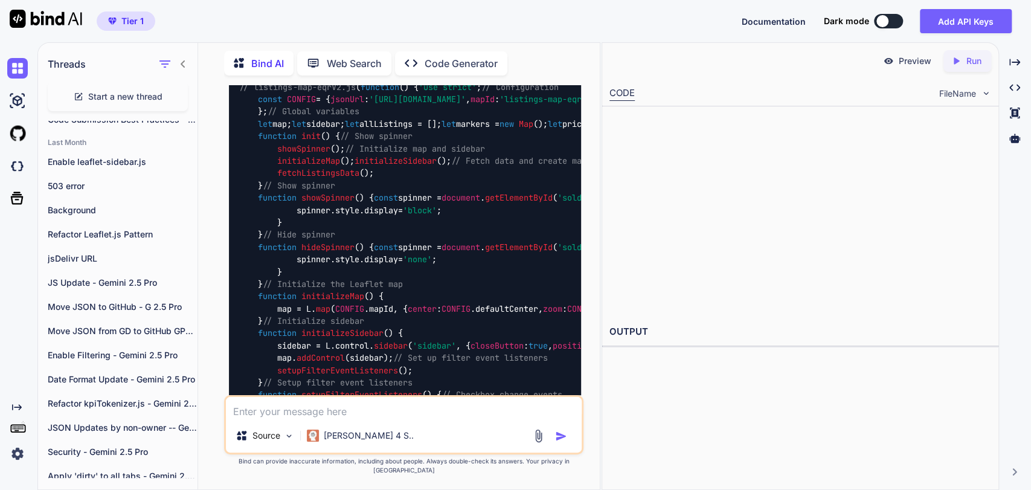
scroll to position [7387, 0]
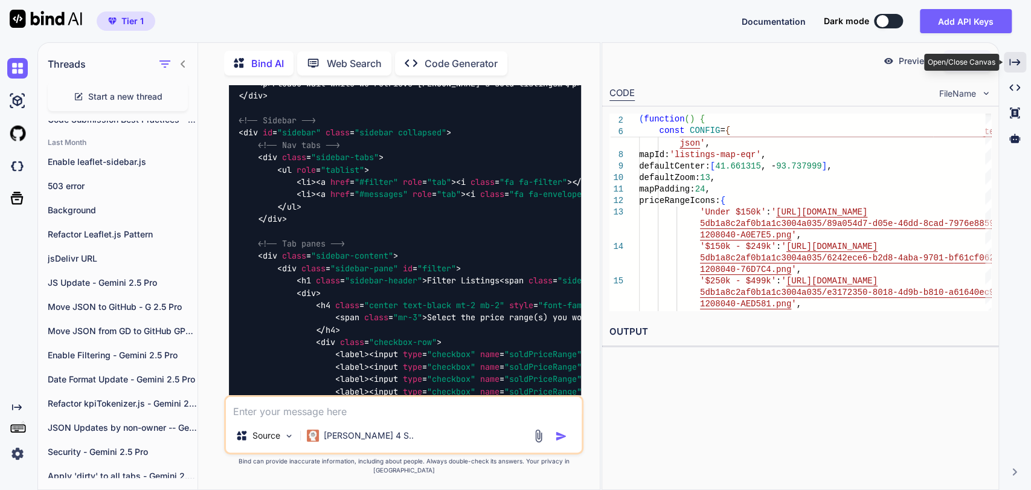
click at [1009, 63] on icon at bounding box center [1014, 62] width 11 height 7
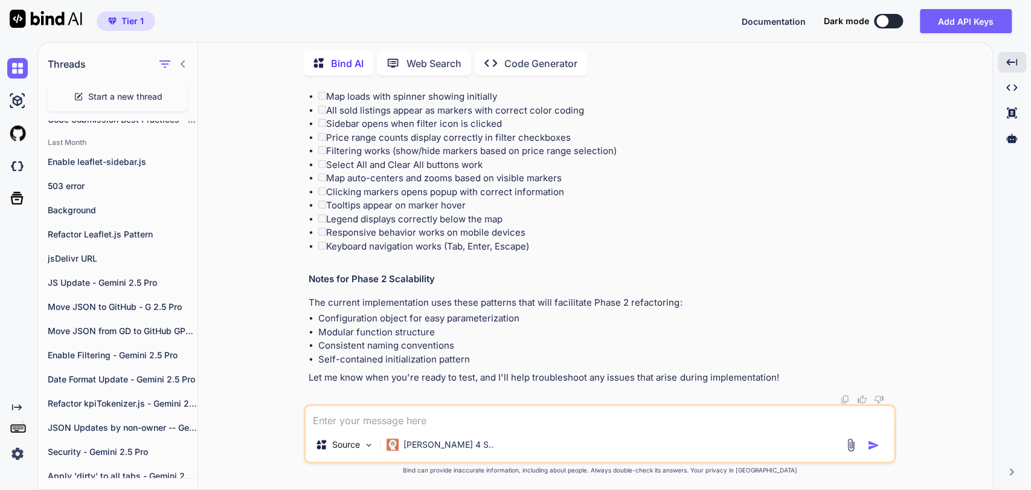
scroll to position [9917, 0]
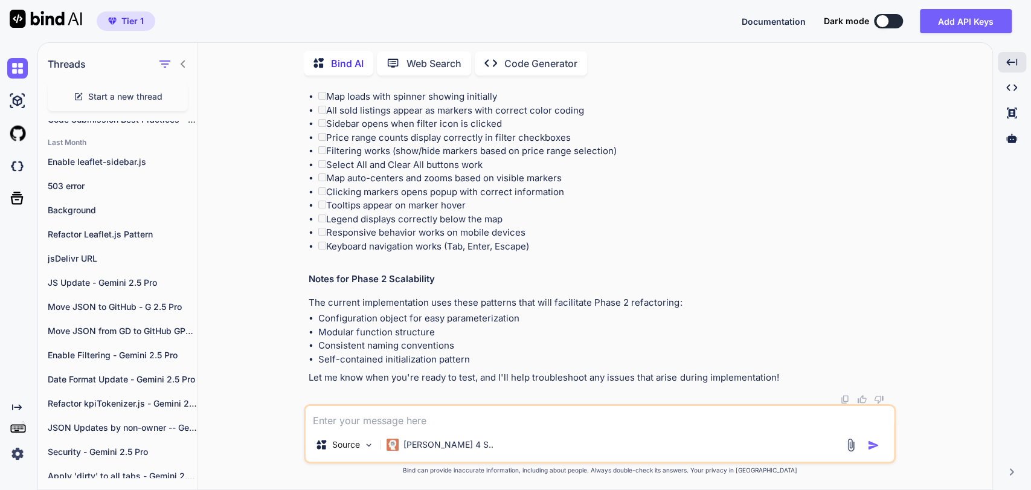
scroll to position [10416, 0]
click at [327, 254] on li "Keyboard navigation works (Tab, Enter, Escape)" at bounding box center [605, 247] width 575 height 14
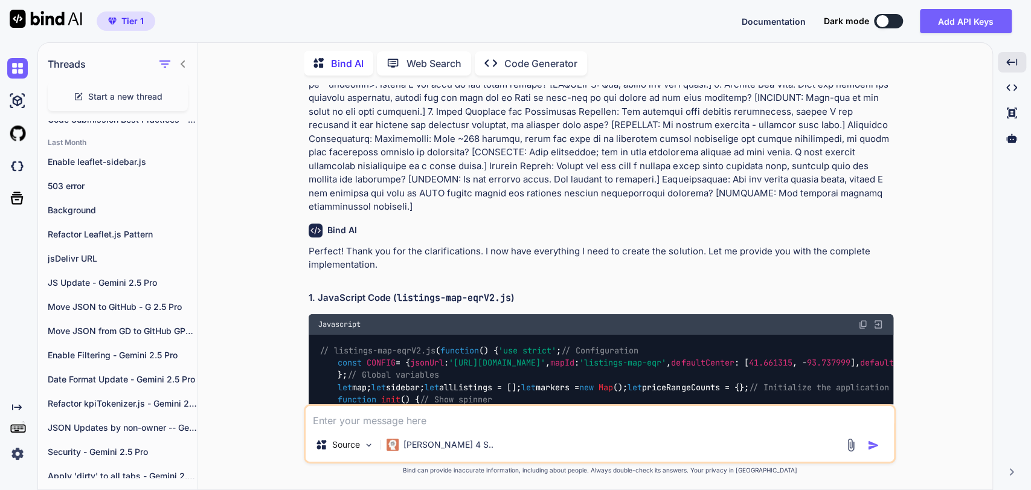
scroll to position [3104, 0]
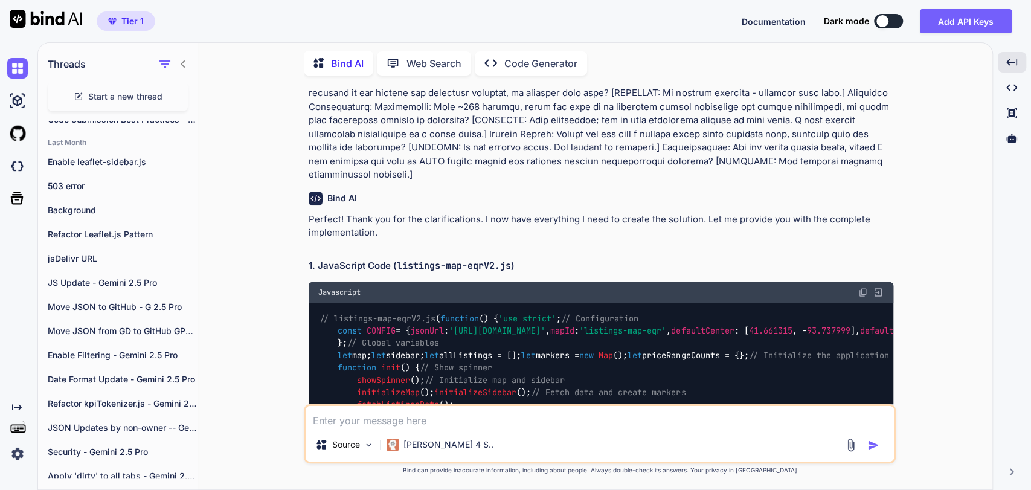
click at [864, 287] on img at bounding box center [863, 292] width 10 height 10
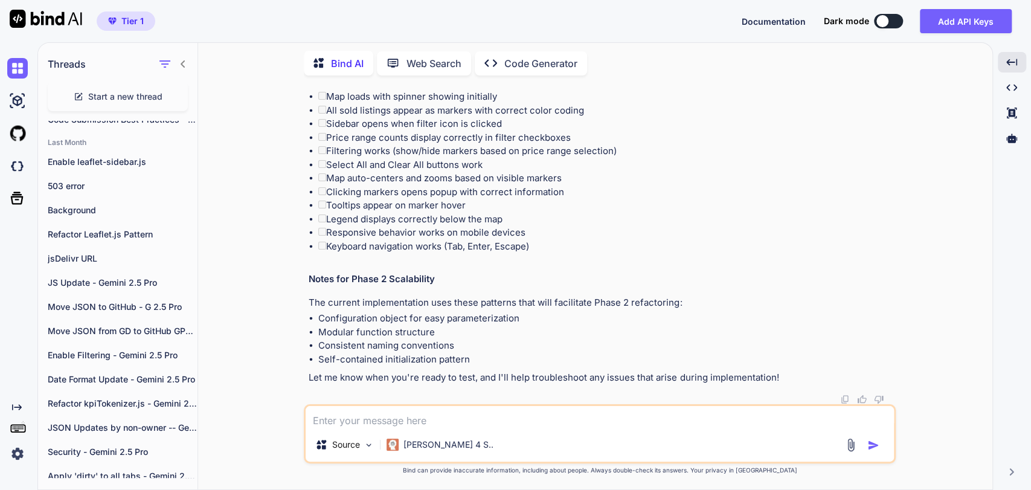
scroll to position [7800, 0]
drag, startPoint x: 369, startPoint y: 252, endPoint x: 384, endPoint y: 248, distance: 15.7
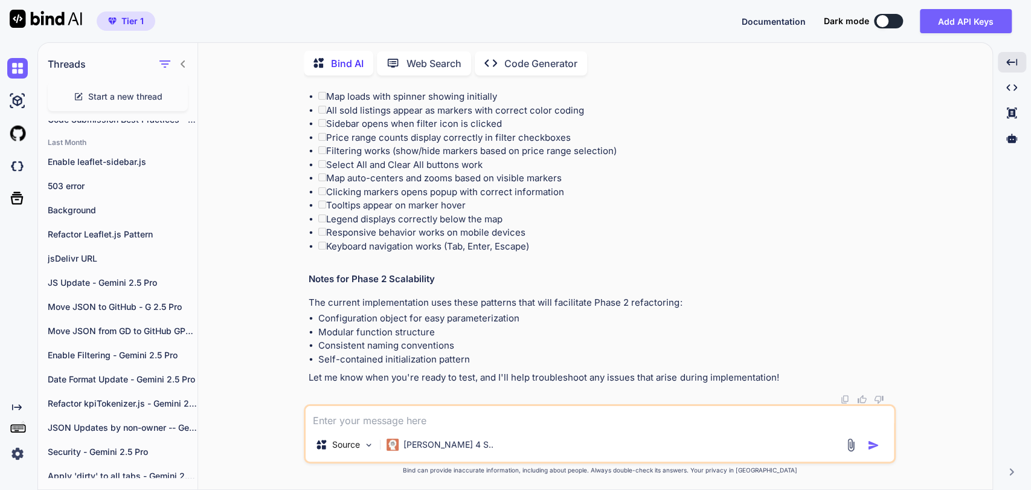
scroll to position [9745, 0]
